Goal: Transaction & Acquisition: Download file/media

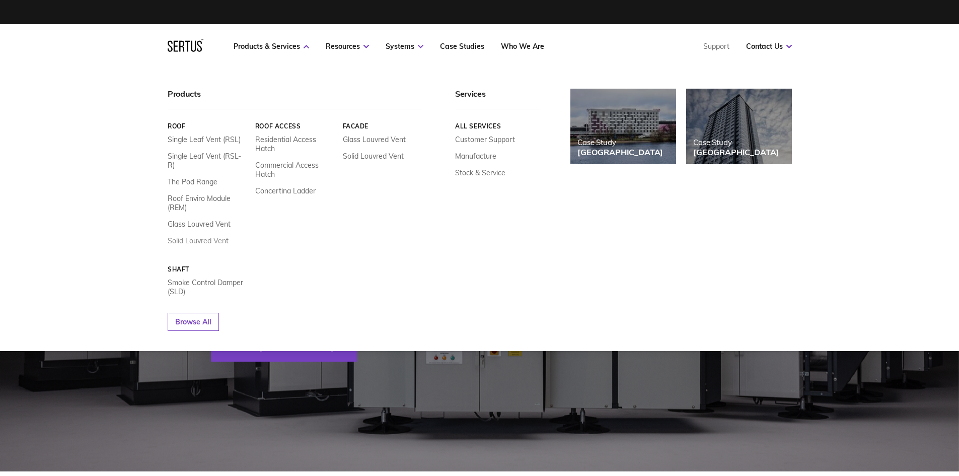
click at [201, 236] on link "Solid Louvred Vent" at bounding box center [198, 240] width 61 height 9
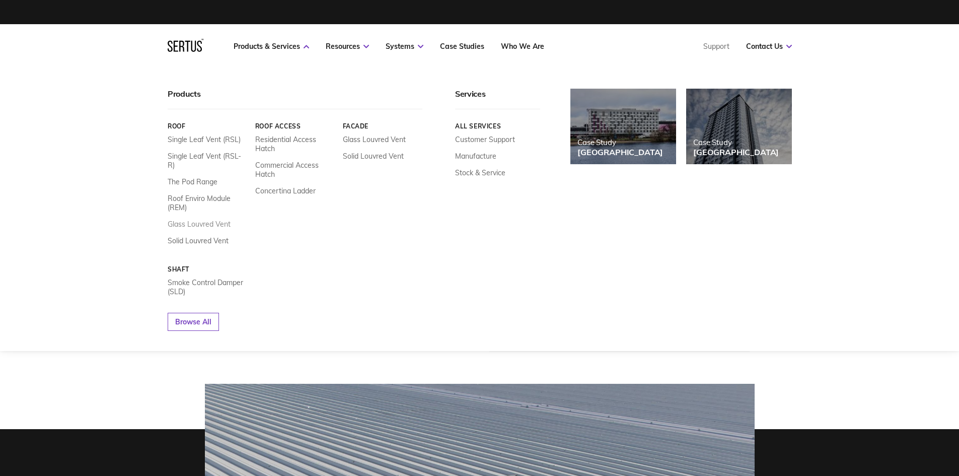
click at [216, 219] on link "Glass Louvred Vent" at bounding box center [199, 223] width 63 height 9
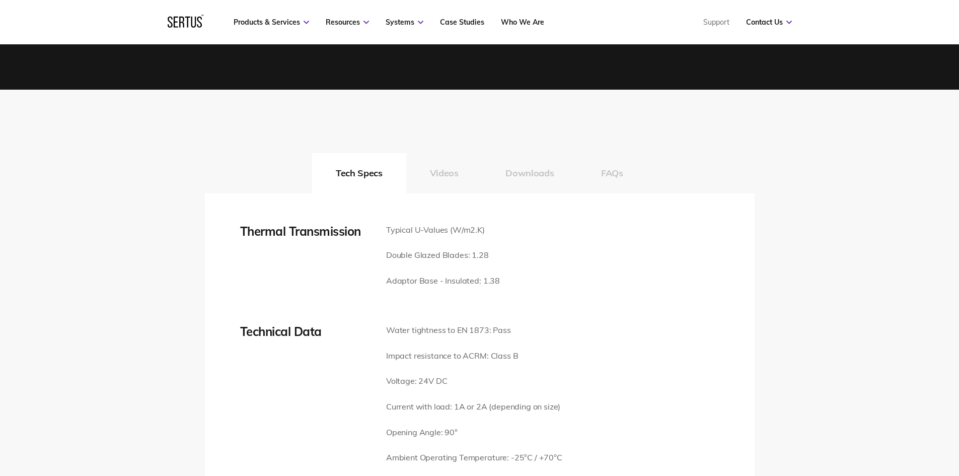
scroll to position [1459, 0]
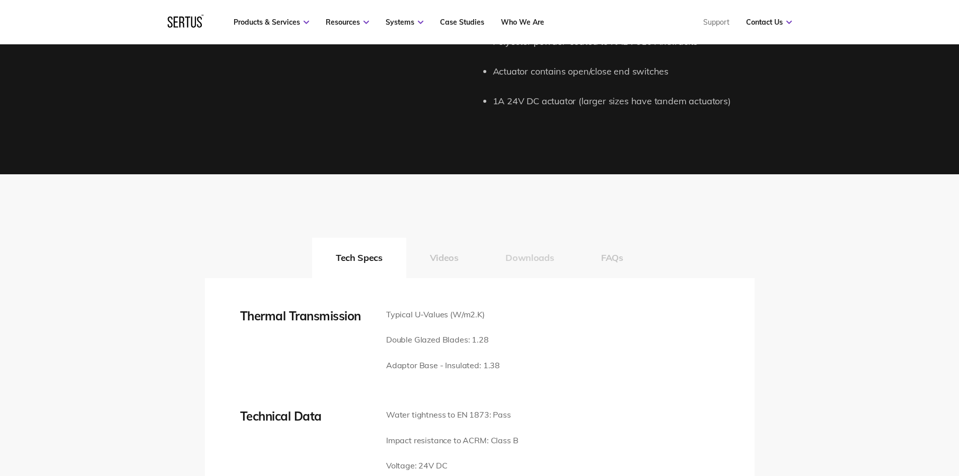
click at [521, 259] on button "Downloads" at bounding box center [530, 258] width 96 height 40
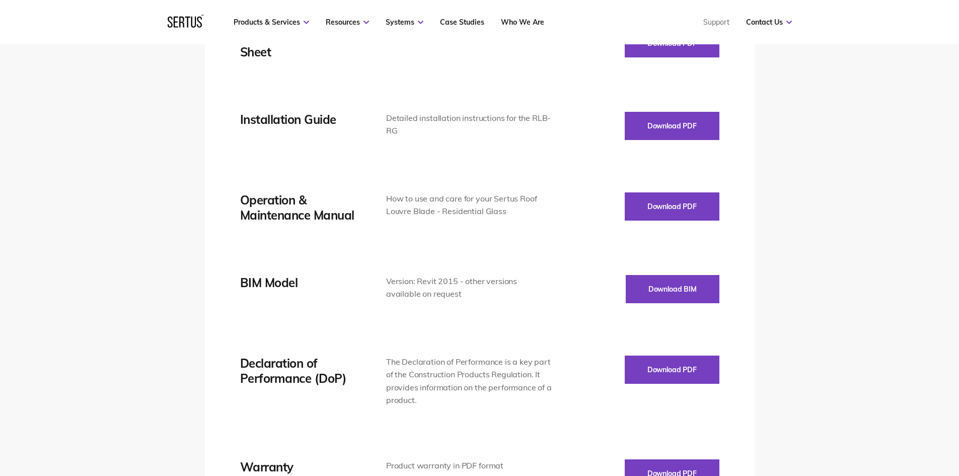
scroll to position [1610, 0]
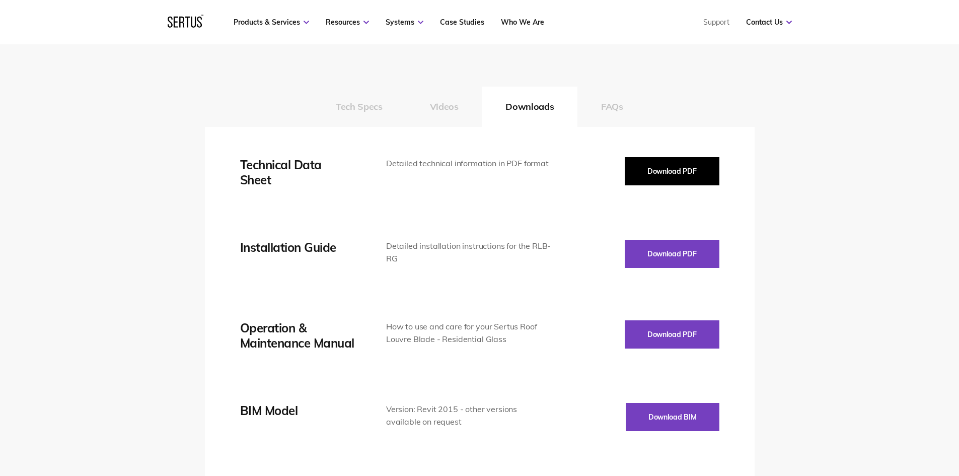
click at [670, 168] on button "Download PDF" at bounding box center [671, 171] width 95 height 28
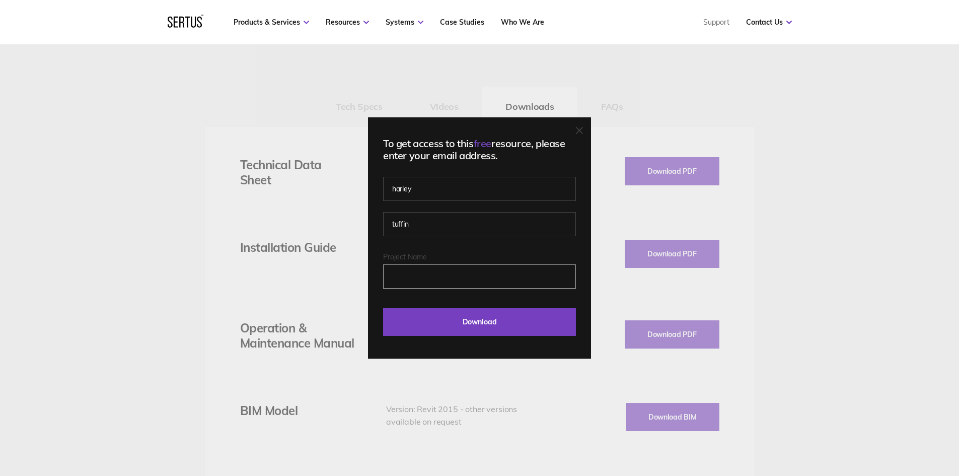
click at [462, 278] on input "Project Name" at bounding box center [479, 276] width 193 height 24
click at [583, 126] on div at bounding box center [579, 131] width 7 height 10
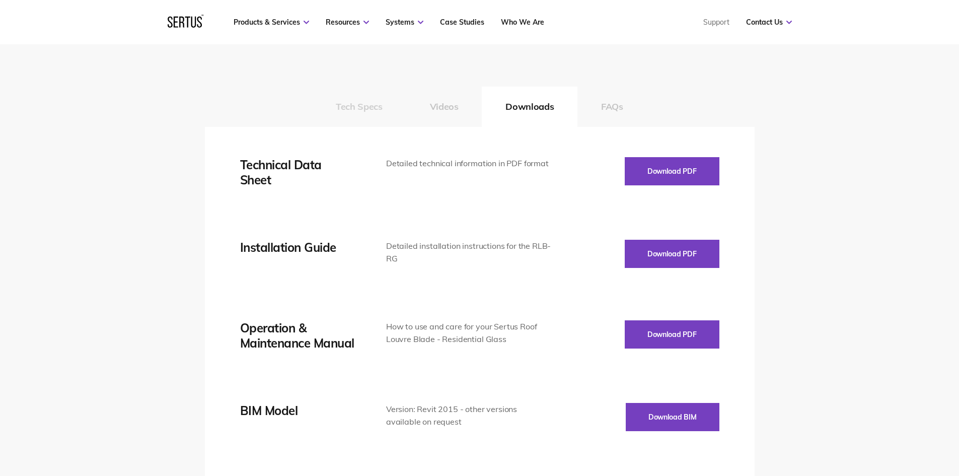
click at [348, 109] on button "Tech Specs" at bounding box center [359, 107] width 94 height 40
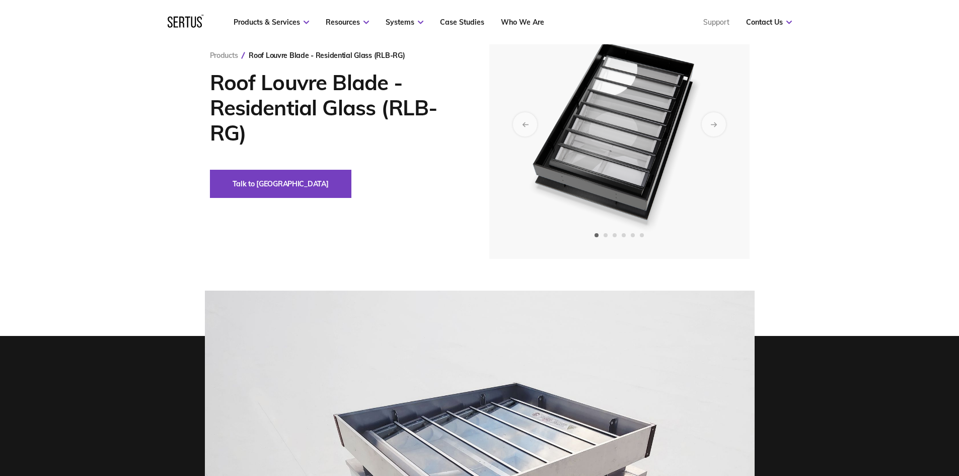
scroll to position [101, 0]
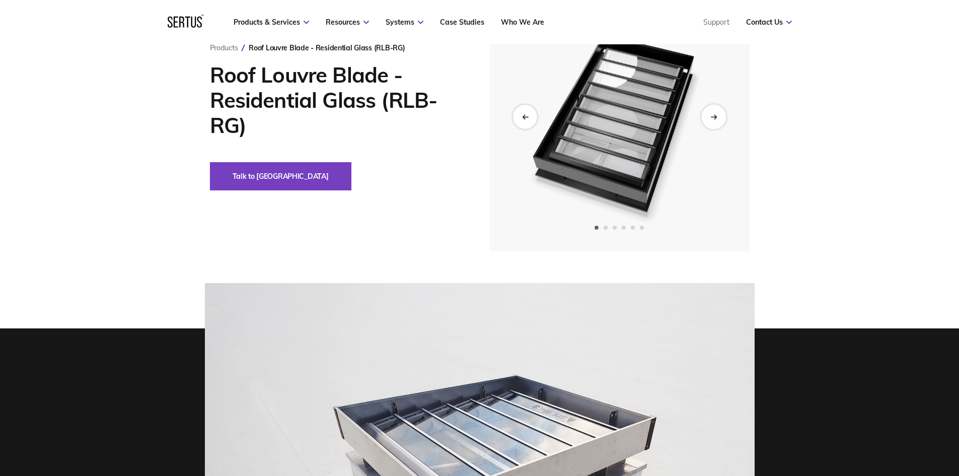
click at [717, 120] on div "Next slide" at bounding box center [713, 116] width 25 height 25
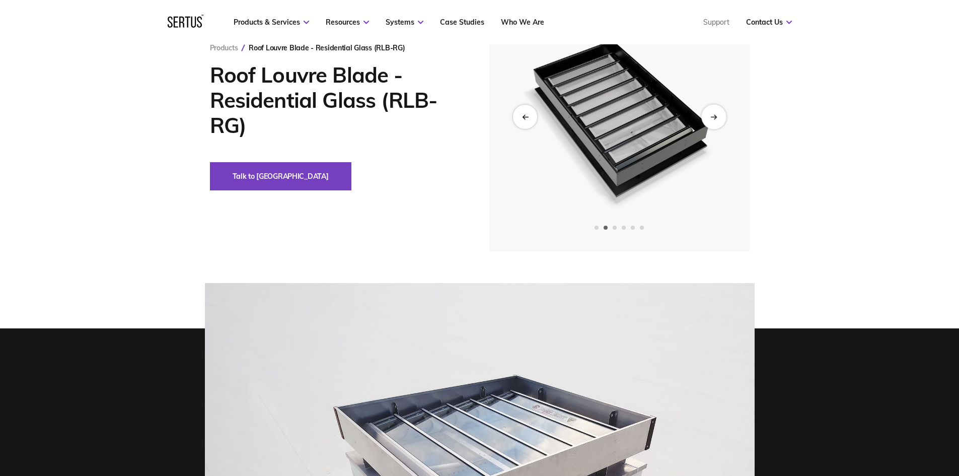
click at [717, 120] on div "Next slide" at bounding box center [713, 116] width 25 height 25
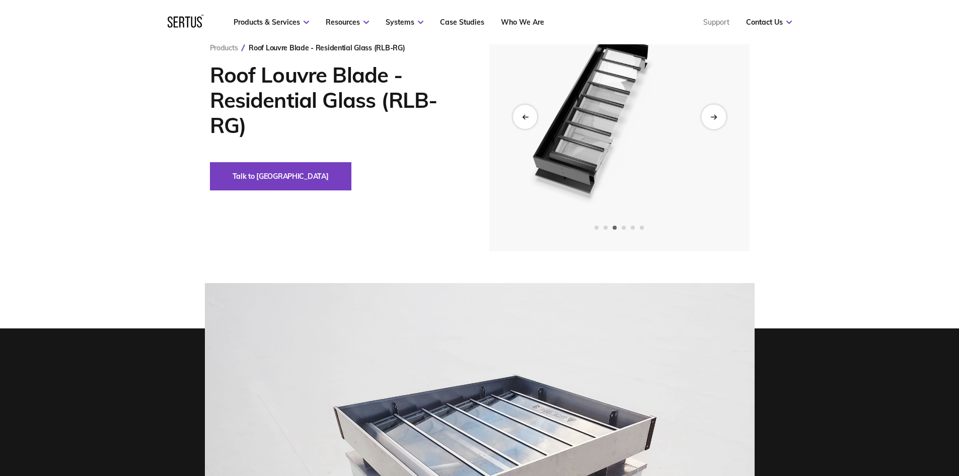
click at [717, 120] on div "Next slide" at bounding box center [713, 116] width 25 height 25
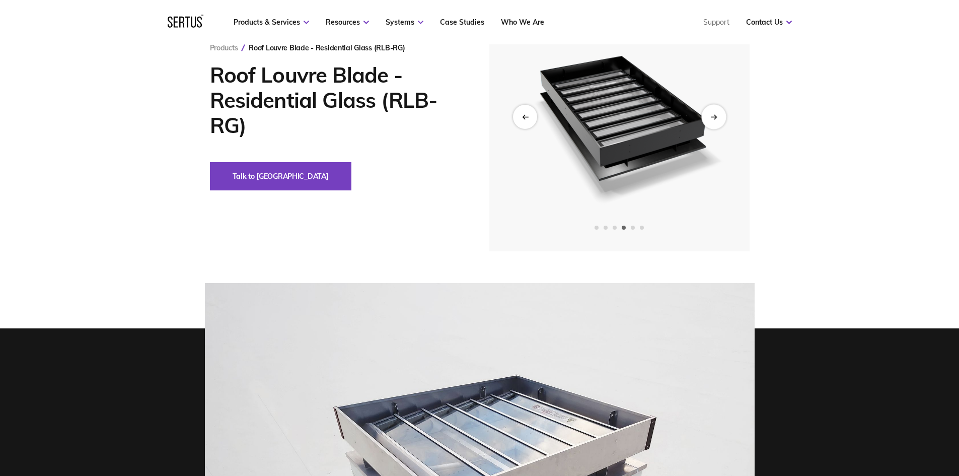
click at [717, 120] on div "Next slide" at bounding box center [713, 116] width 25 height 25
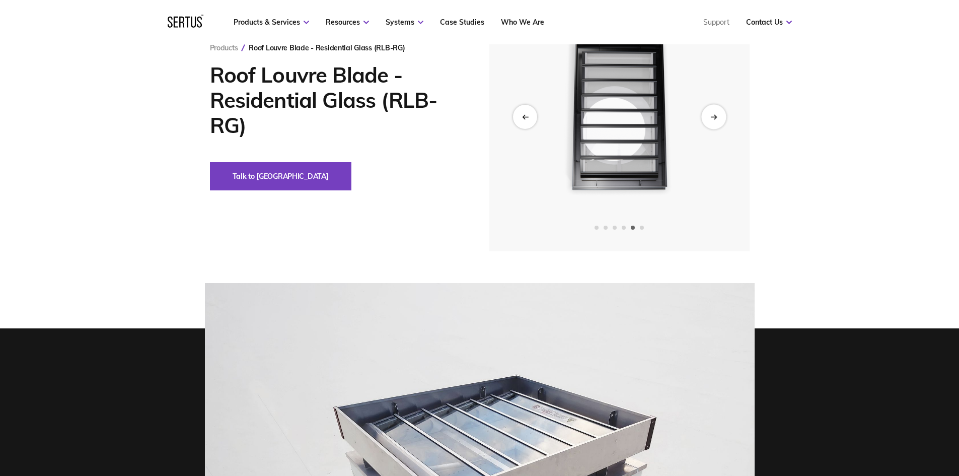
click at [717, 120] on div "Next slide" at bounding box center [713, 116] width 25 height 25
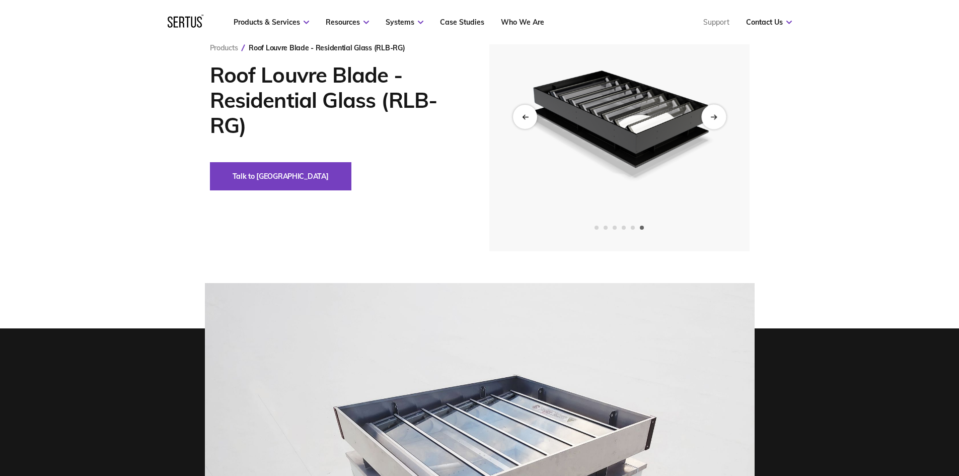
click at [717, 120] on div "Next slide" at bounding box center [713, 116] width 25 height 25
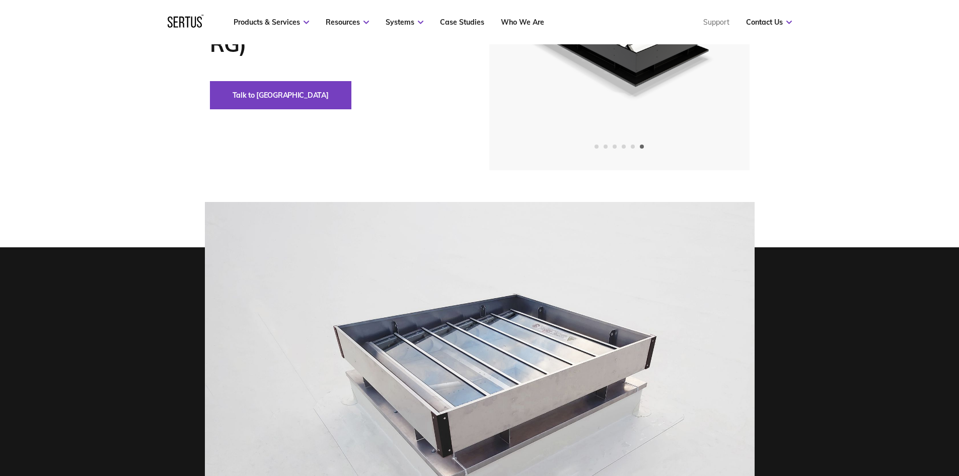
scroll to position [151, 0]
